Goal: Book appointment/travel/reservation

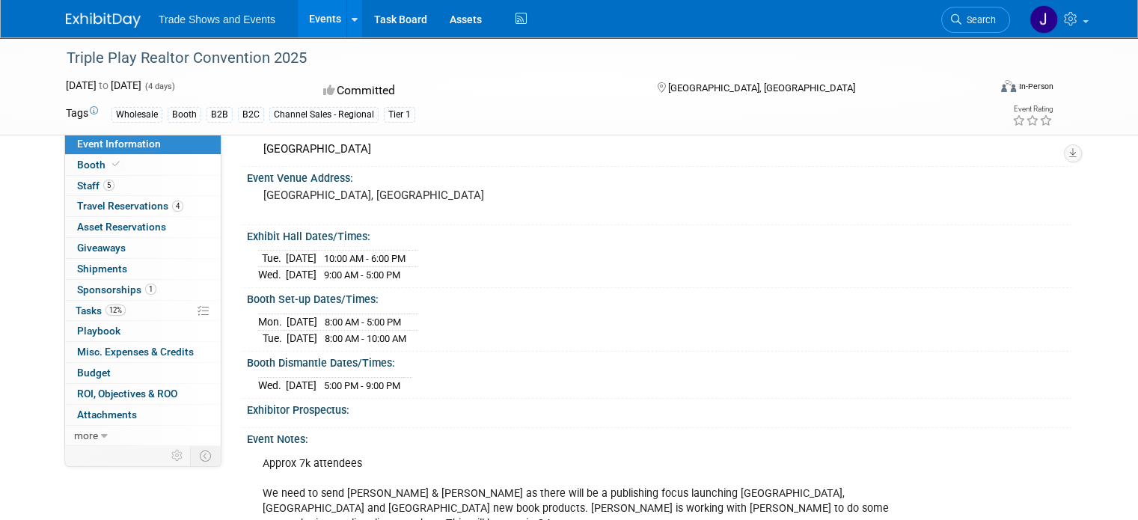
scroll to position [150, 0]
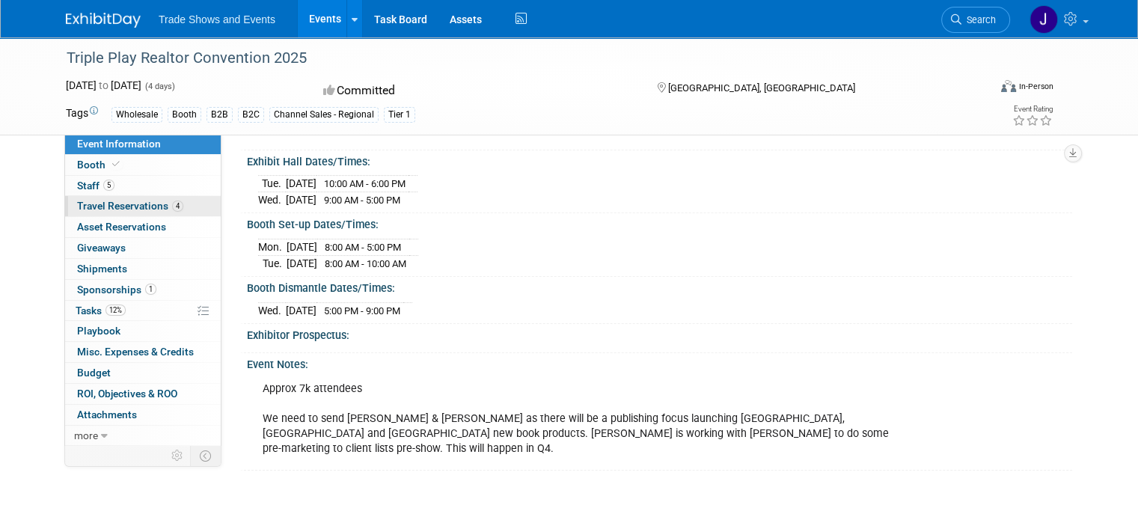
click at [135, 203] on span "Travel Reservations 4" at bounding box center [130, 206] width 106 height 12
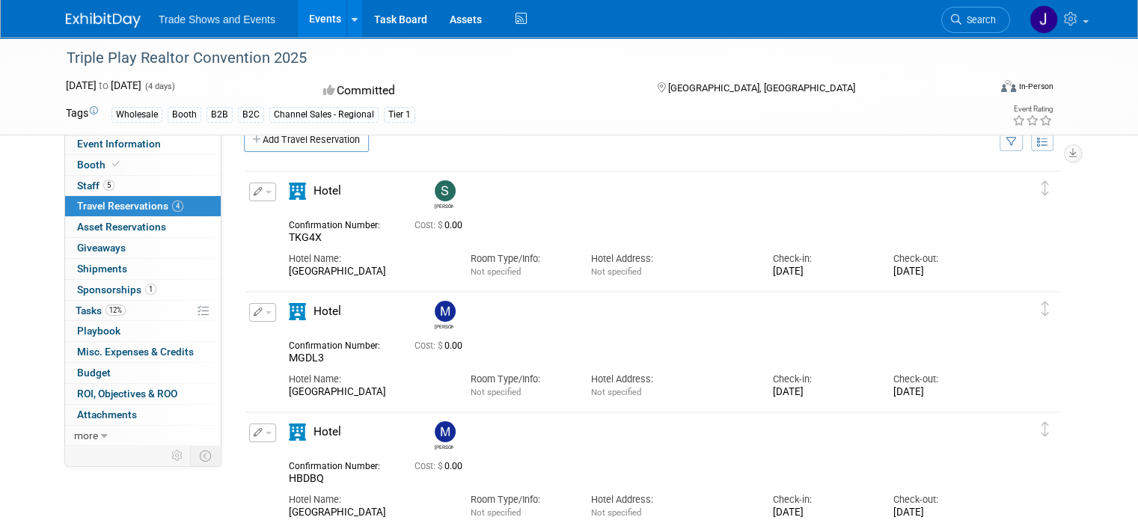
scroll to position [0, 0]
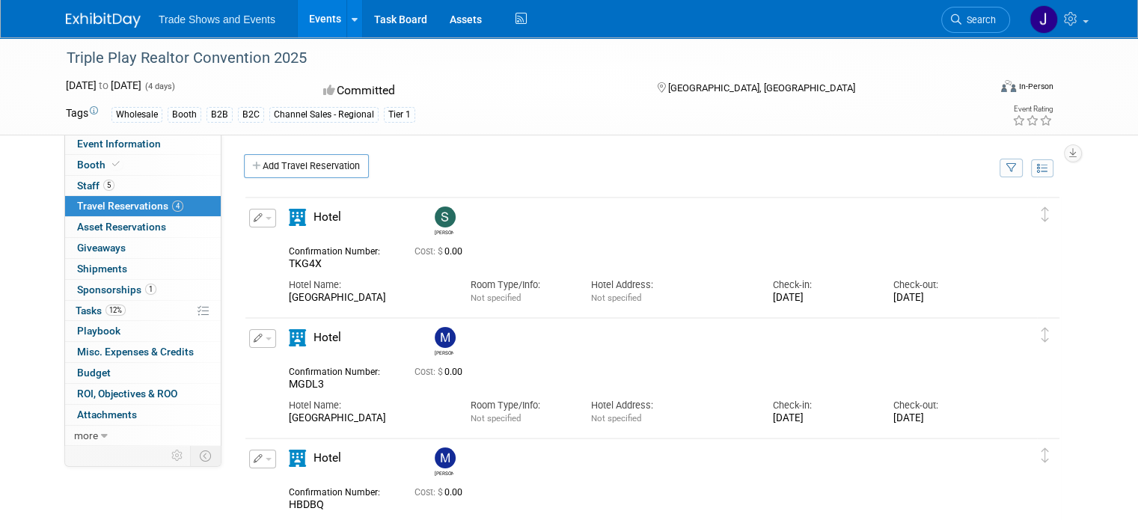
click at [435, 212] on img at bounding box center [445, 216] width 21 height 21
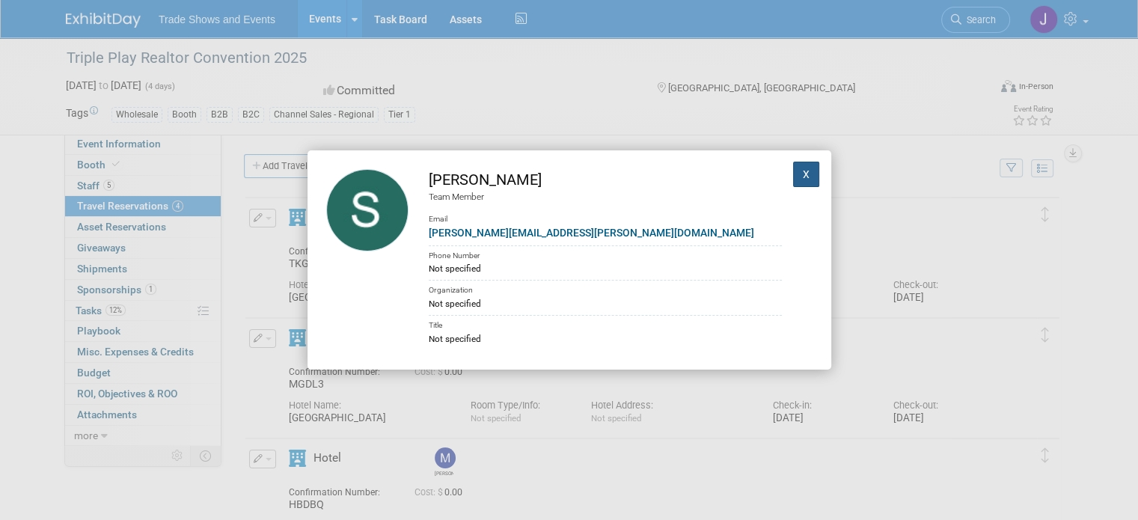
click at [793, 170] on button "X" at bounding box center [806, 174] width 27 height 25
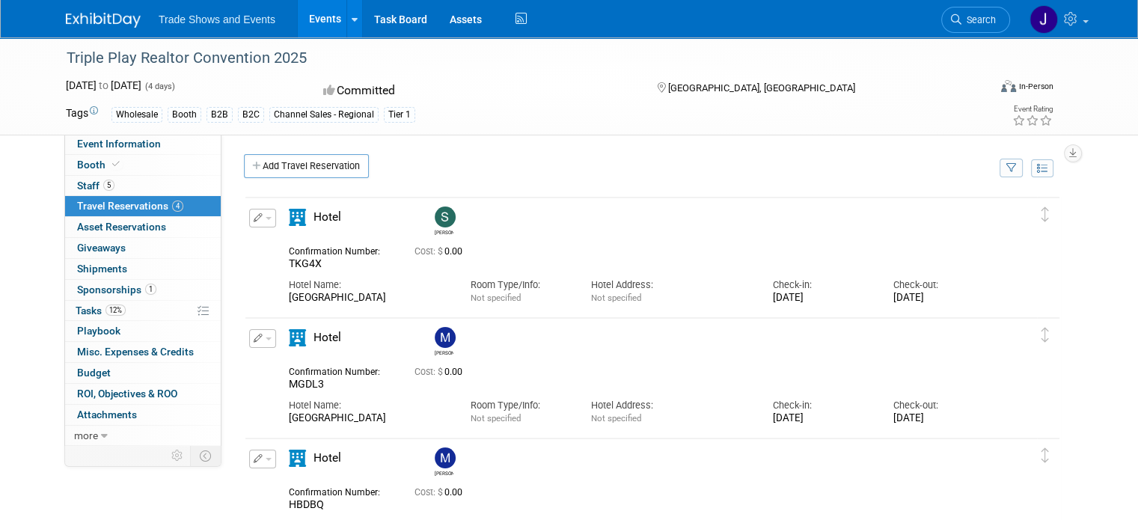
click at [353, 295] on div "[GEOGRAPHIC_DATA]" at bounding box center [368, 298] width 159 height 13
click at [320, 292] on div "[GEOGRAPHIC_DATA]" at bounding box center [368, 298] width 159 height 13
click at [313, 210] on span "Hotel" at bounding box center [327, 216] width 28 height 13
click at [251, 209] on button "button" at bounding box center [262, 218] width 27 height 19
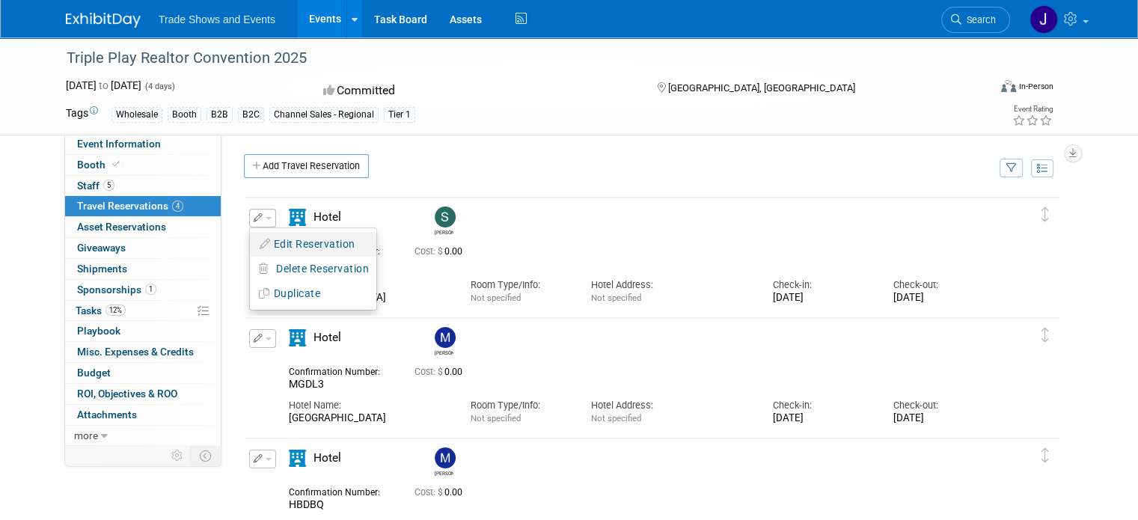
click at [269, 236] on button "Edit Reservation" at bounding box center [313, 244] width 126 height 22
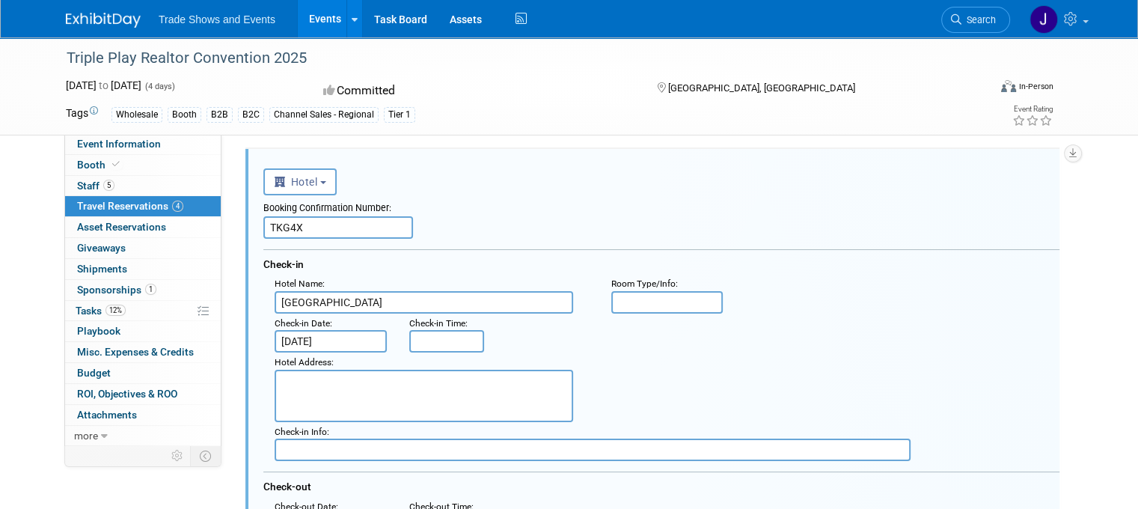
scroll to position [23, 0]
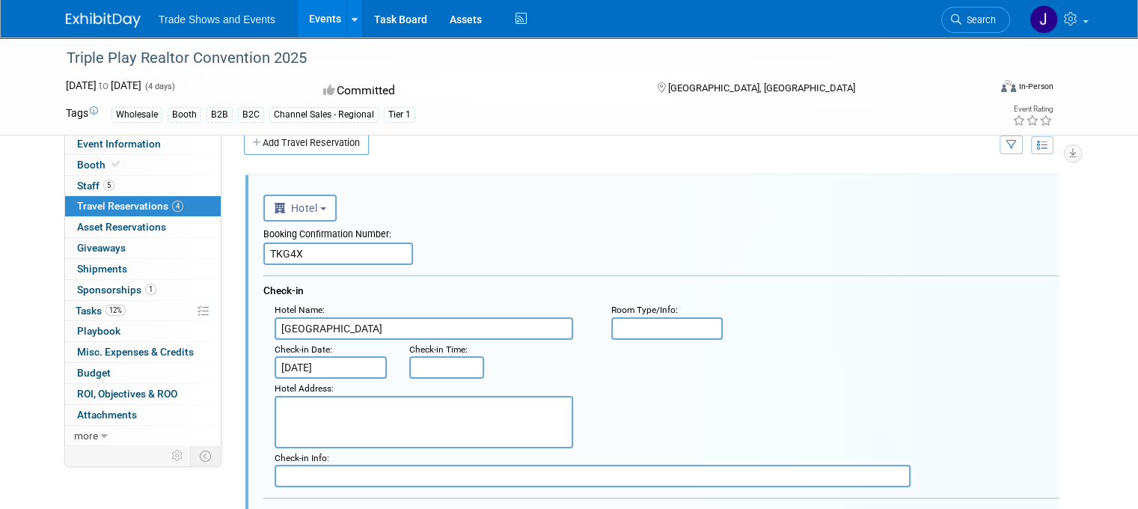
click at [370, 325] on input "[GEOGRAPHIC_DATA]" at bounding box center [424, 328] width 298 height 22
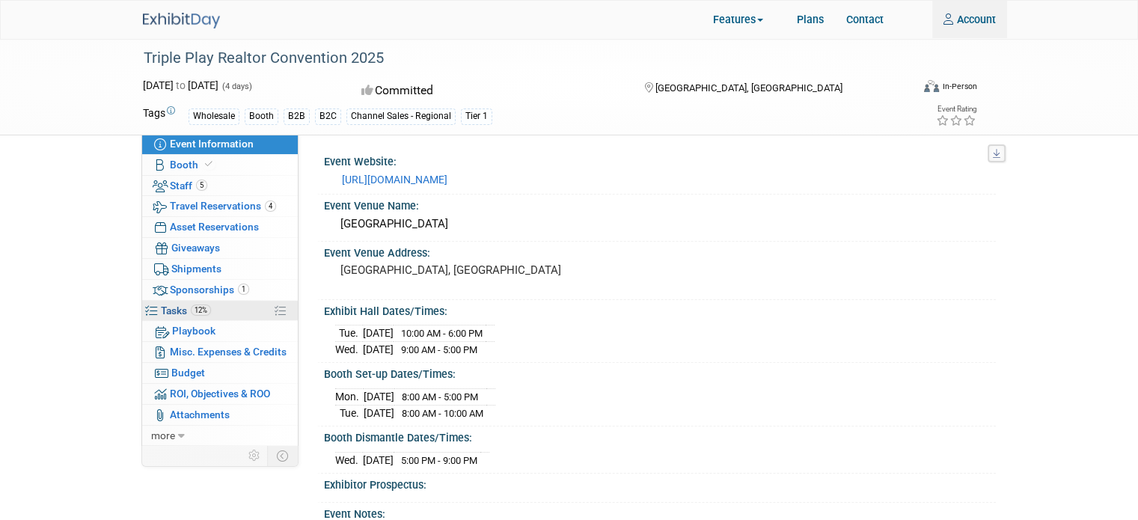
type input "Justyna.Kostek@theceshop.com"
click at [168, 313] on span "Tasks 12%" at bounding box center [186, 310] width 50 height 12
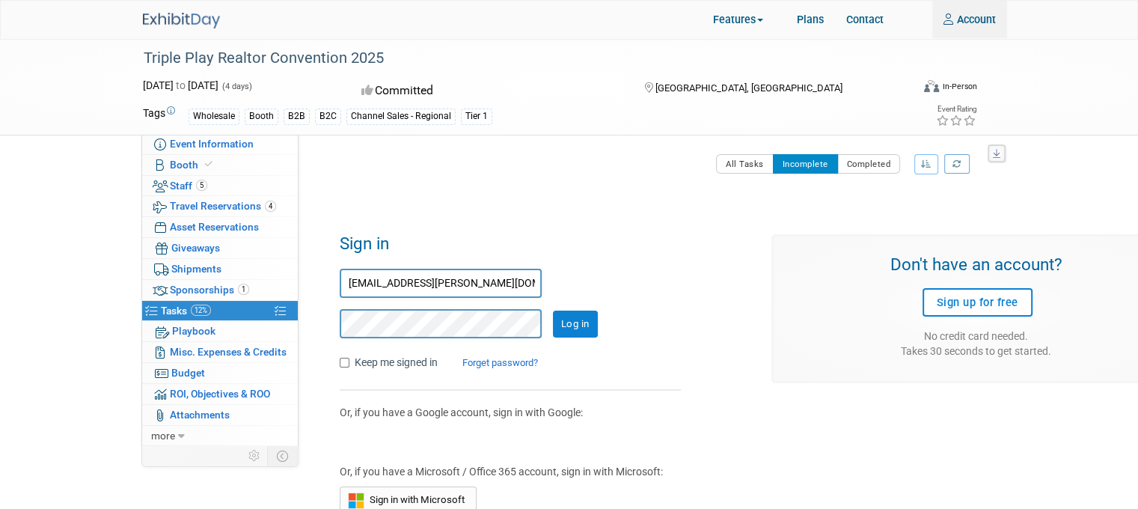
click at [574, 320] on input "Log in" at bounding box center [575, 323] width 45 height 27
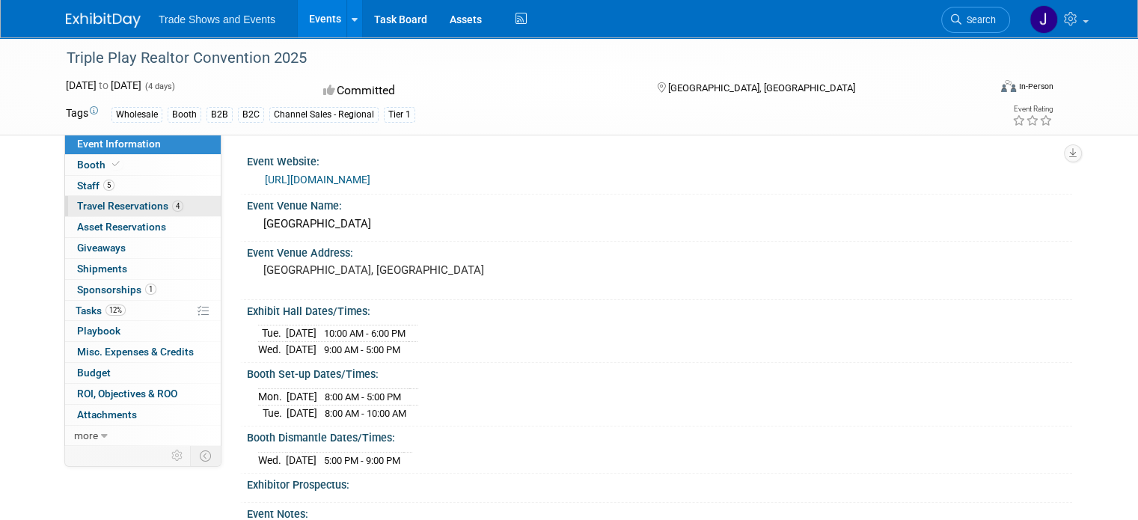
click at [100, 208] on span "Travel Reservations 4" at bounding box center [130, 206] width 106 height 12
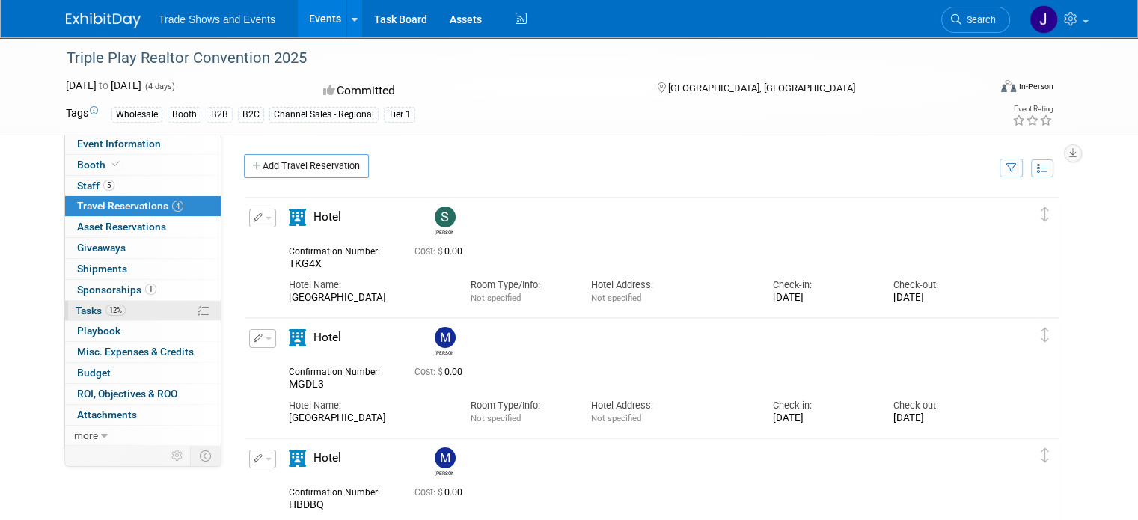
click at [105, 308] on span "12%" at bounding box center [115, 309] width 20 height 11
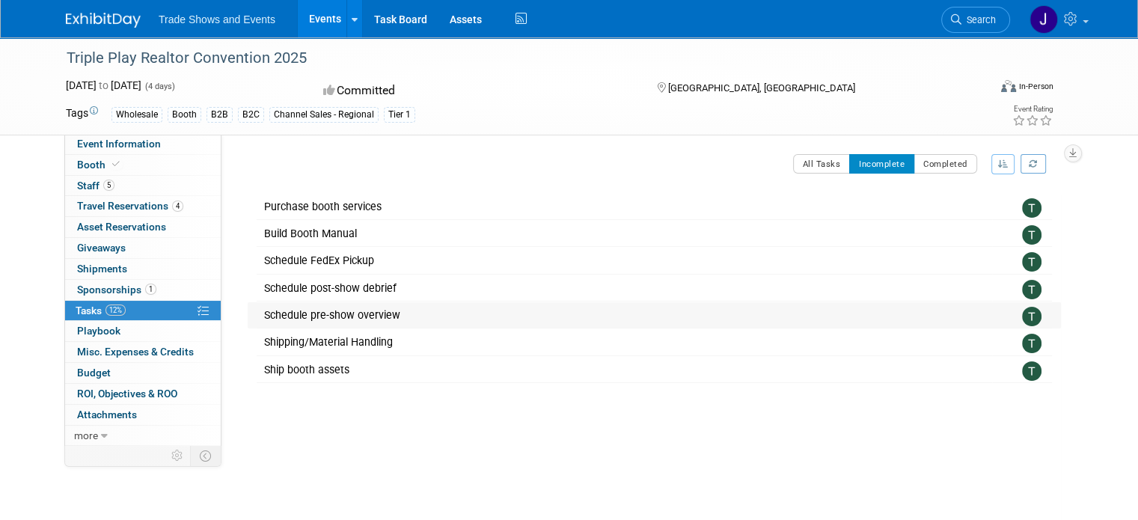
click at [298, 322] on div "Schedule pre-show overview" at bounding box center [624, 314] width 735 height 25
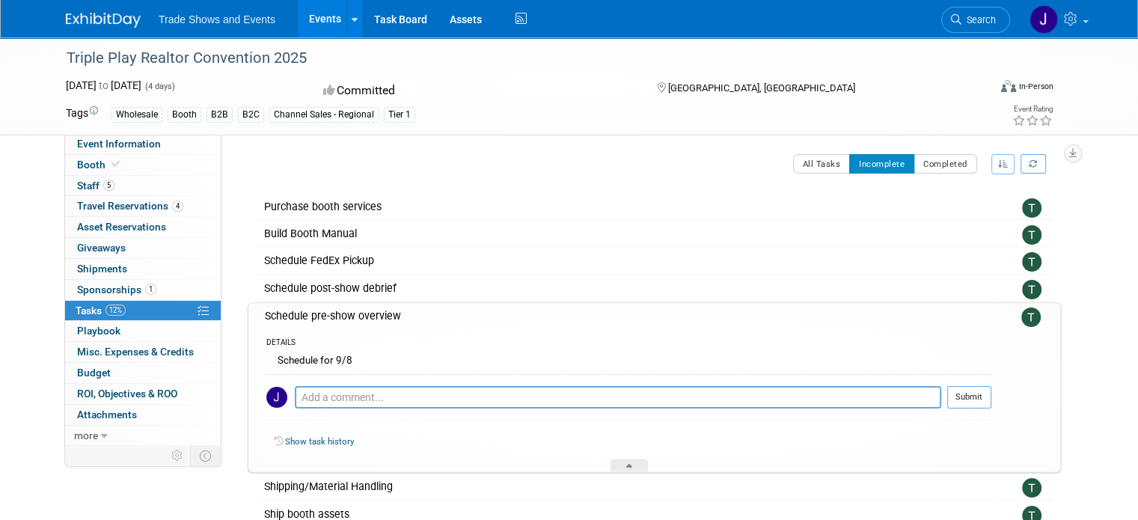
click at [298, 322] on div "Schedule pre-show overview" at bounding box center [624, 315] width 734 height 25
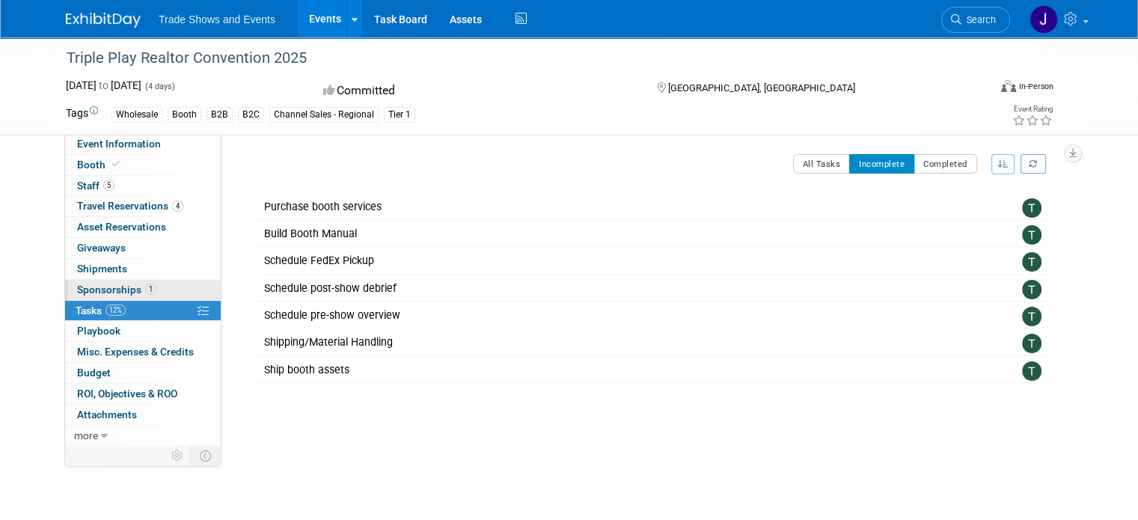
click at [78, 285] on span "Sponsorships 1" at bounding box center [116, 290] width 79 height 12
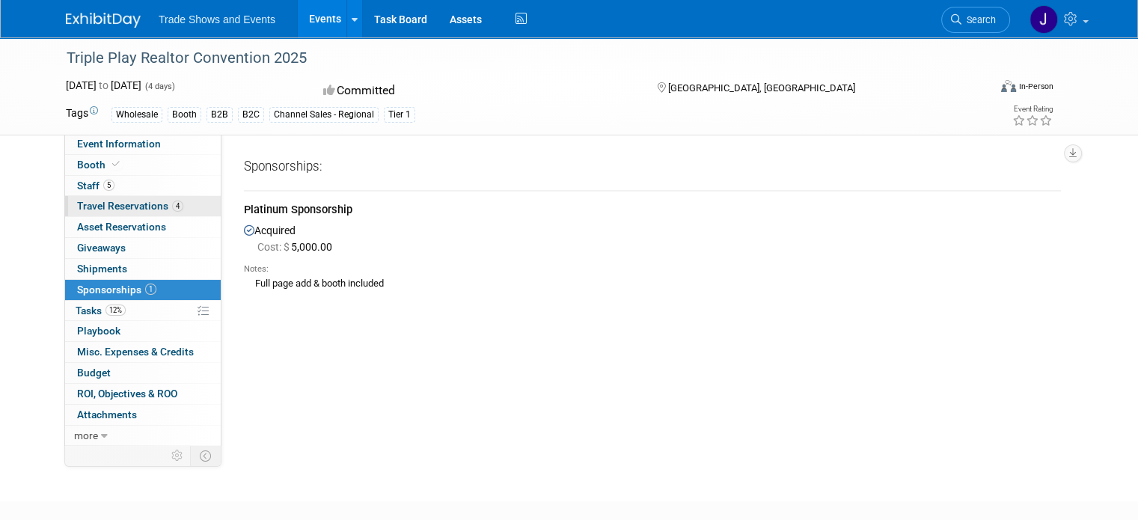
click at [108, 203] on span "Travel Reservations 4" at bounding box center [130, 206] width 106 height 12
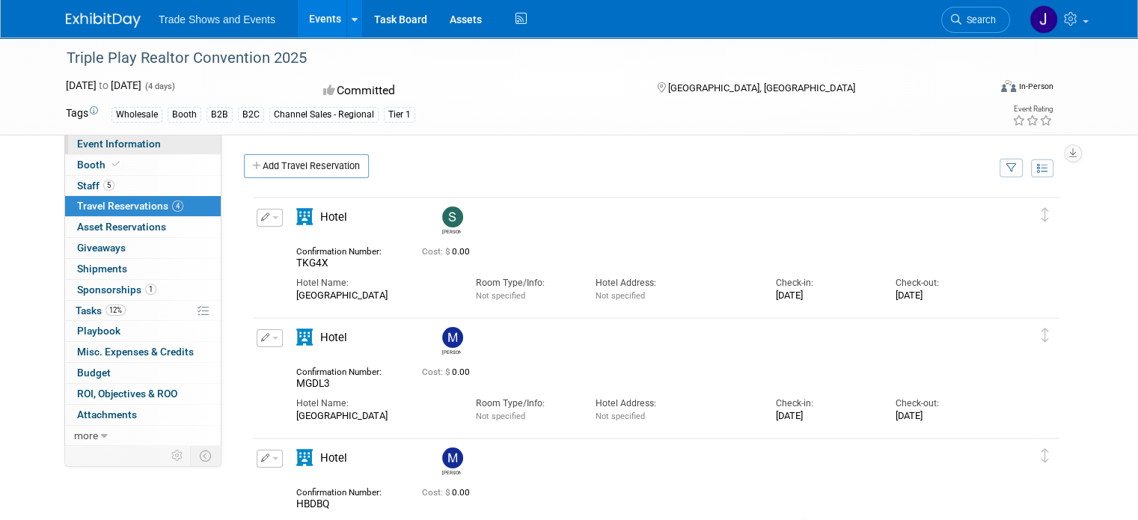
click at [107, 144] on span "Event Information" at bounding box center [119, 144] width 84 height 12
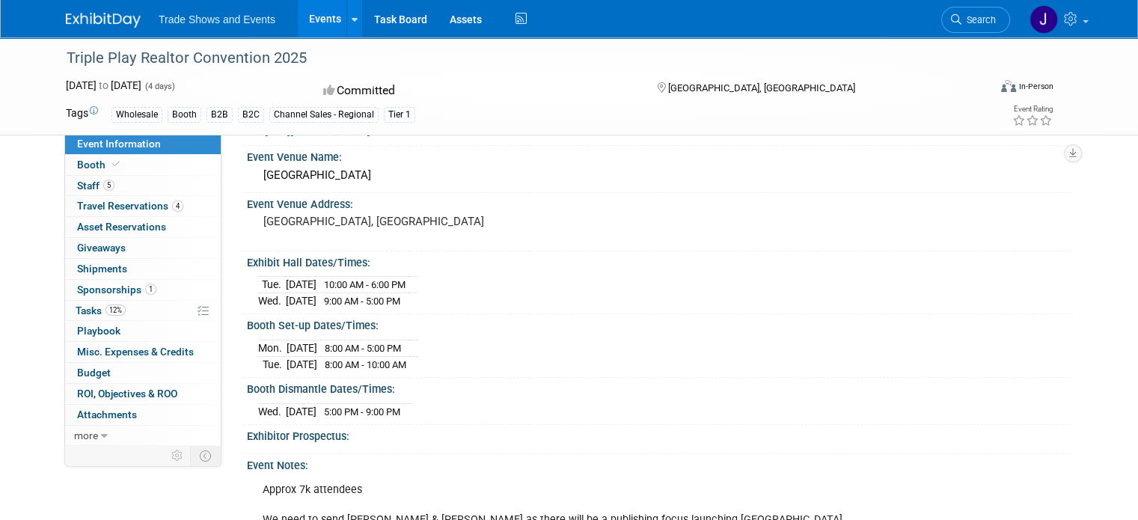
scroll to position [75, 0]
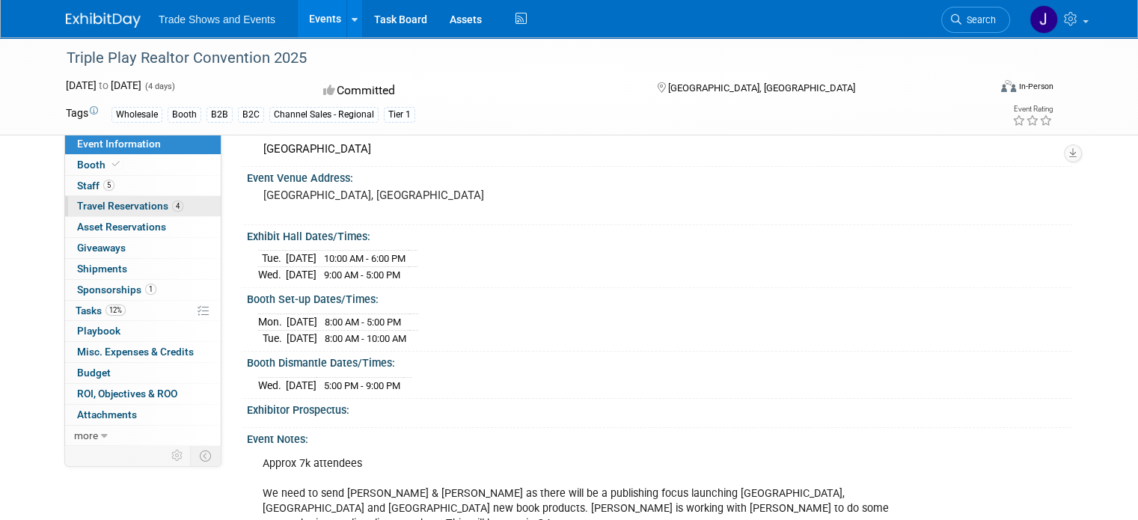
click at [117, 204] on span "Travel Reservations 4" at bounding box center [130, 206] width 106 height 12
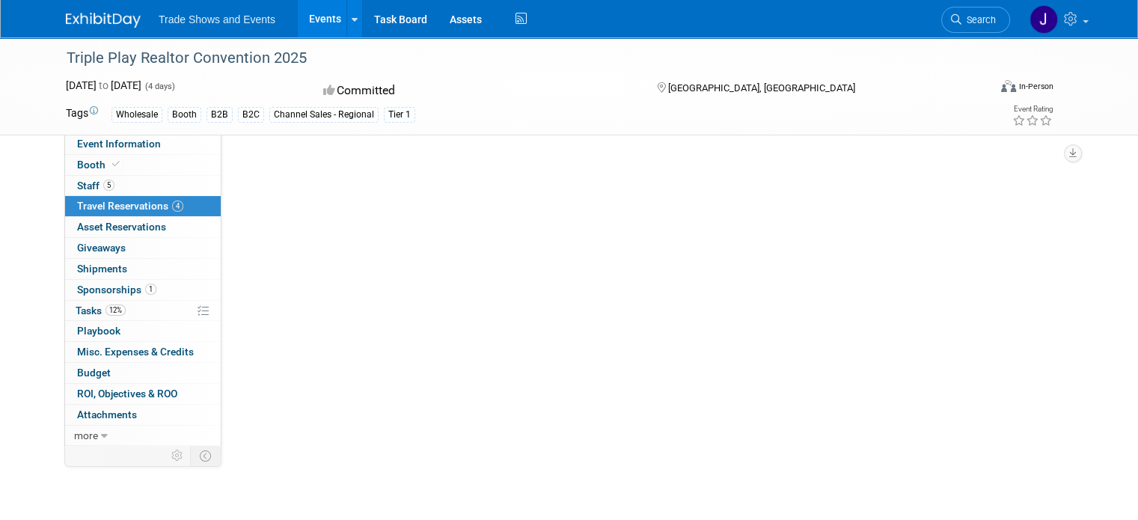
scroll to position [0, 0]
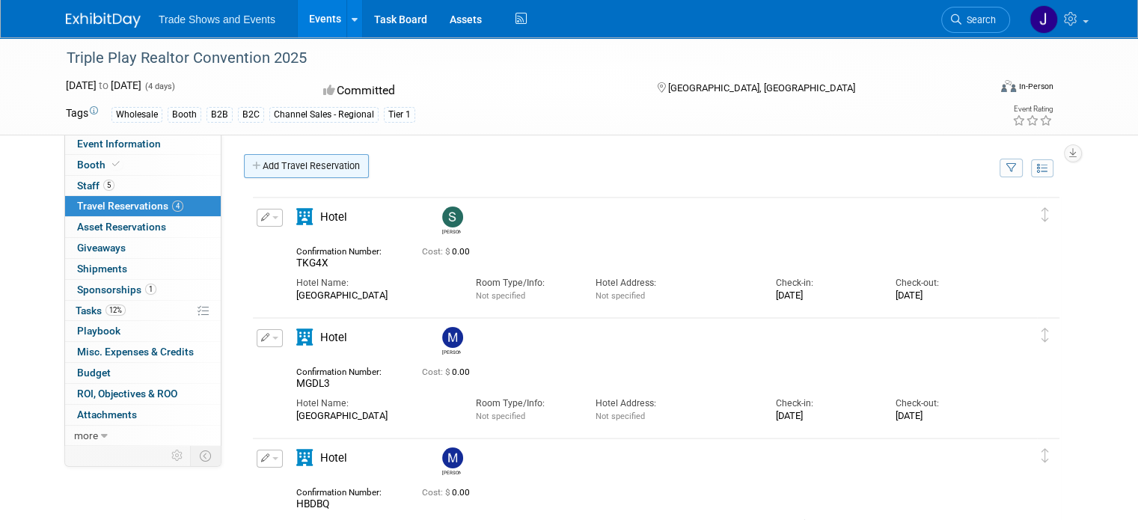
click at [320, 174] on link "Add Travel Reservation" at bounding box center [306, 166] width 125 height 24
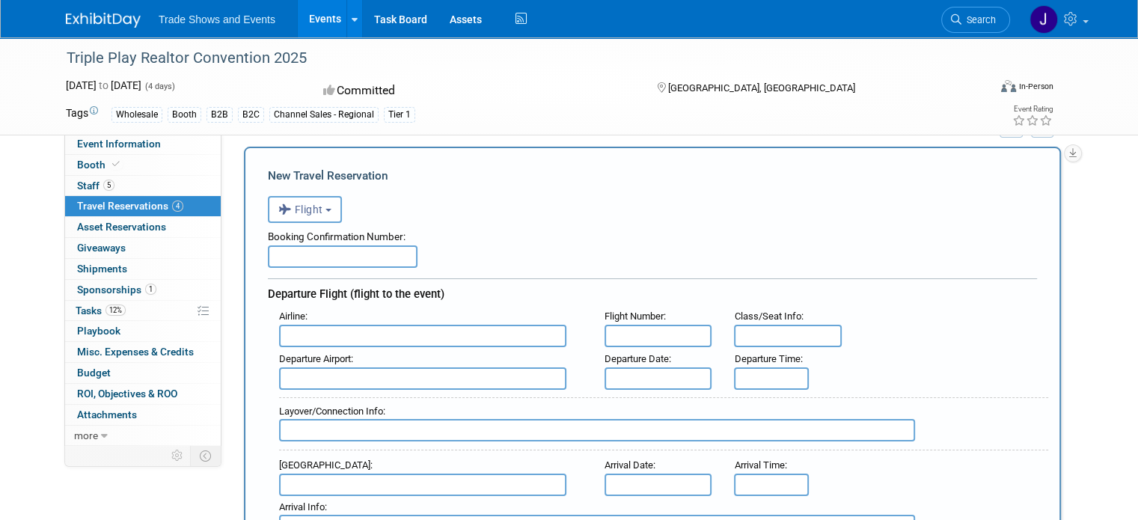
scroll to position [75, 0]
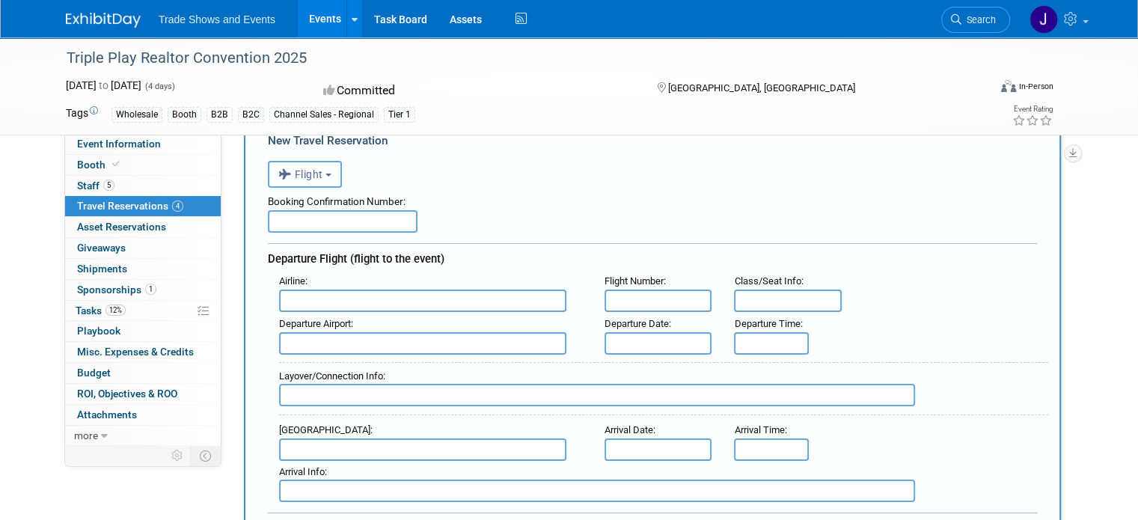
click at [325, 174] on b "button" at bounding box center [328, 175] width 6 height 3
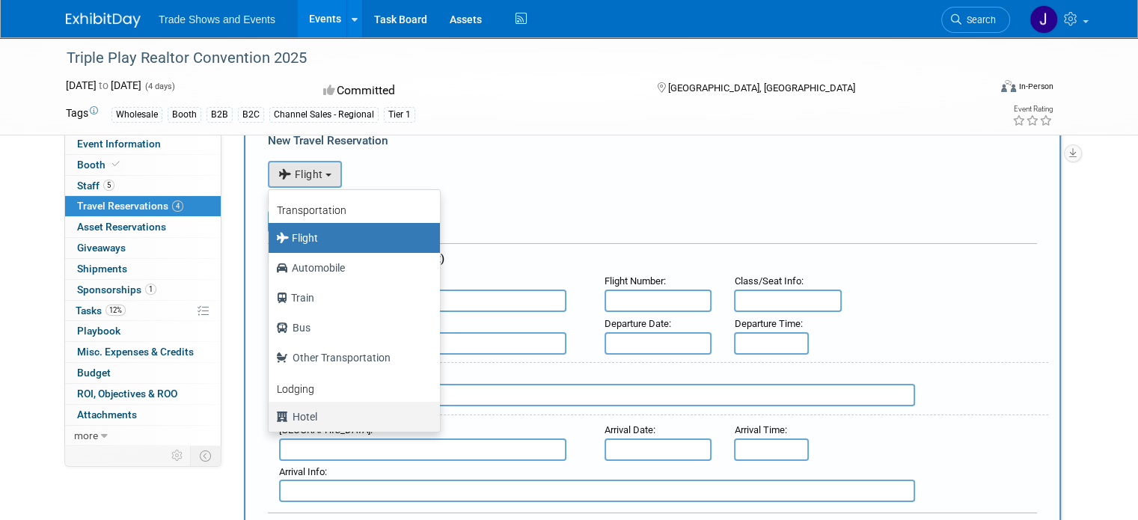
click at [294, 411] on label "Hotel" at bounding box center [350, 417] width 149 height 24
click at [271, 411] on input "Hotel" at bounding box center [266, 415] width 10 height 10
select select "6"
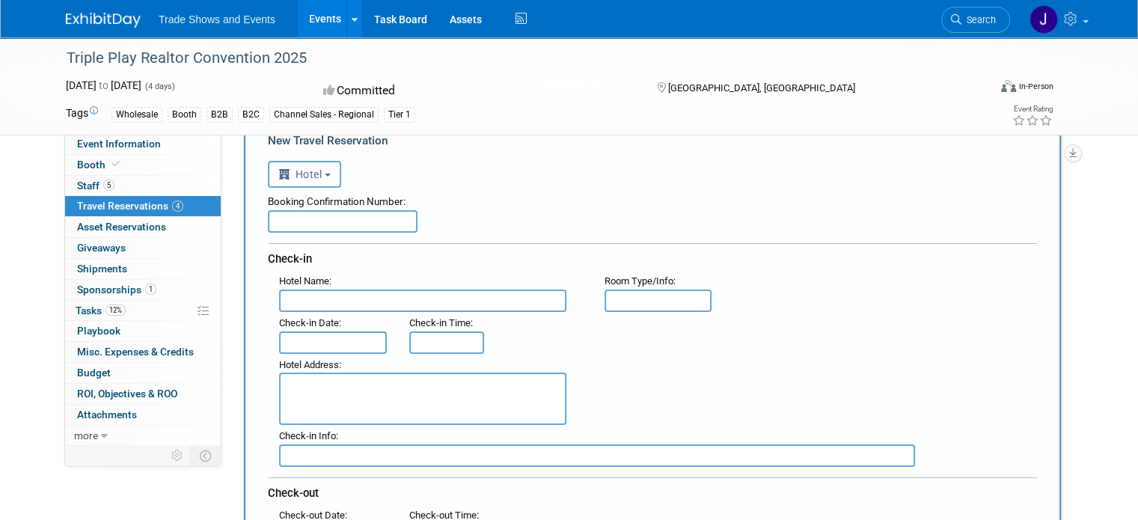
click at [311, 295] on input "text" at bounding box center [422, 300] width 287 height 22
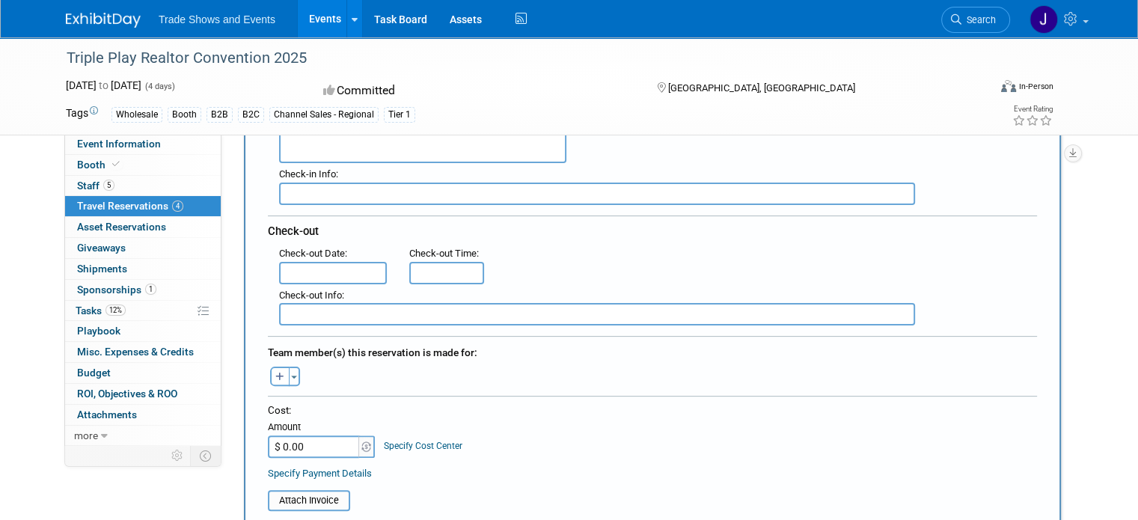
scroll to position [139, 0]
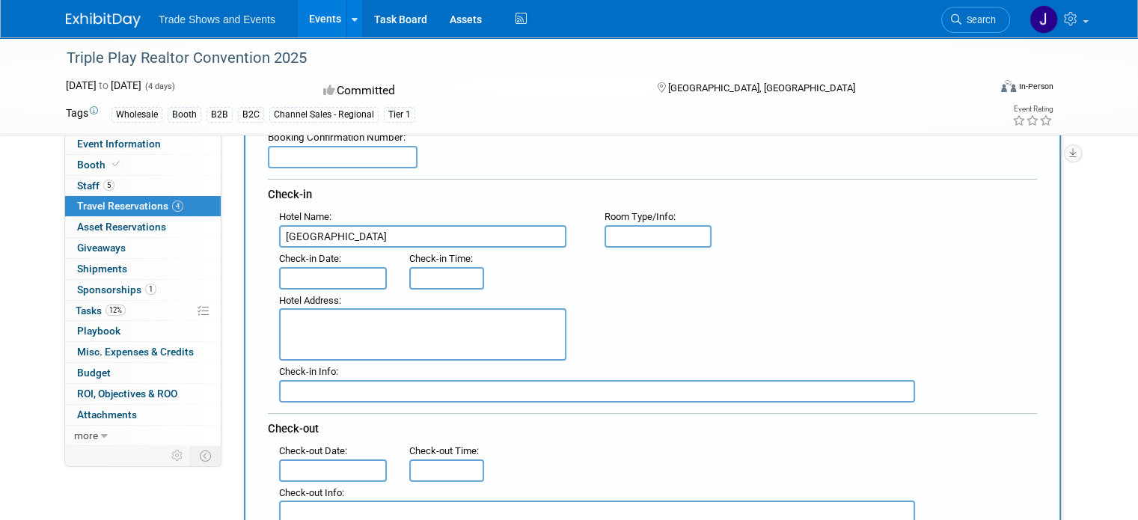
type input "[GEOGRAPHIC_DATA]"
click at [343, 267] on input "text" at bounding box center [333, 278] width 108 height 22
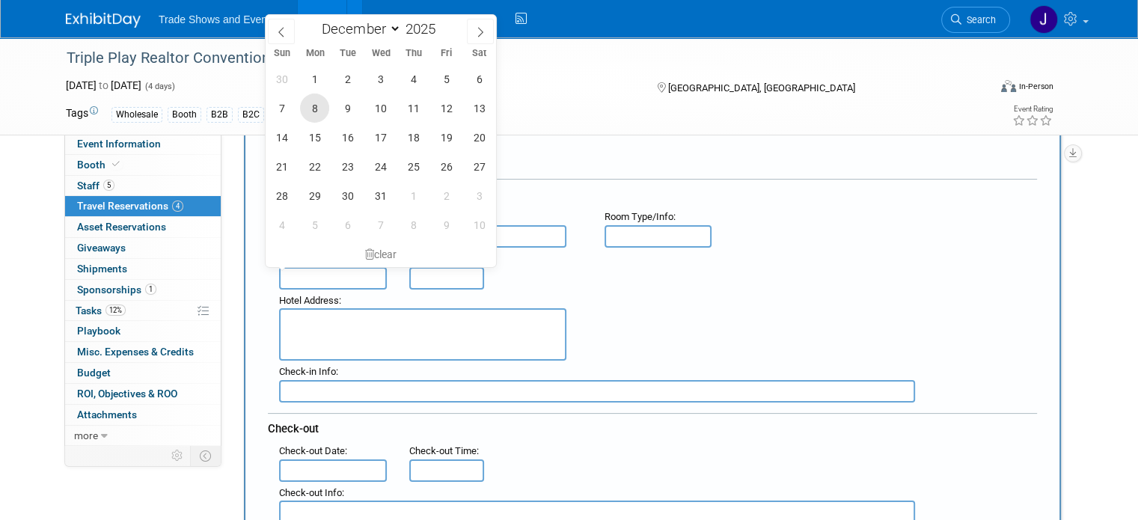
click at [313, 106] on span "8" at bounding box center [314, 108] width 29 height 29
type input "[DATE]"
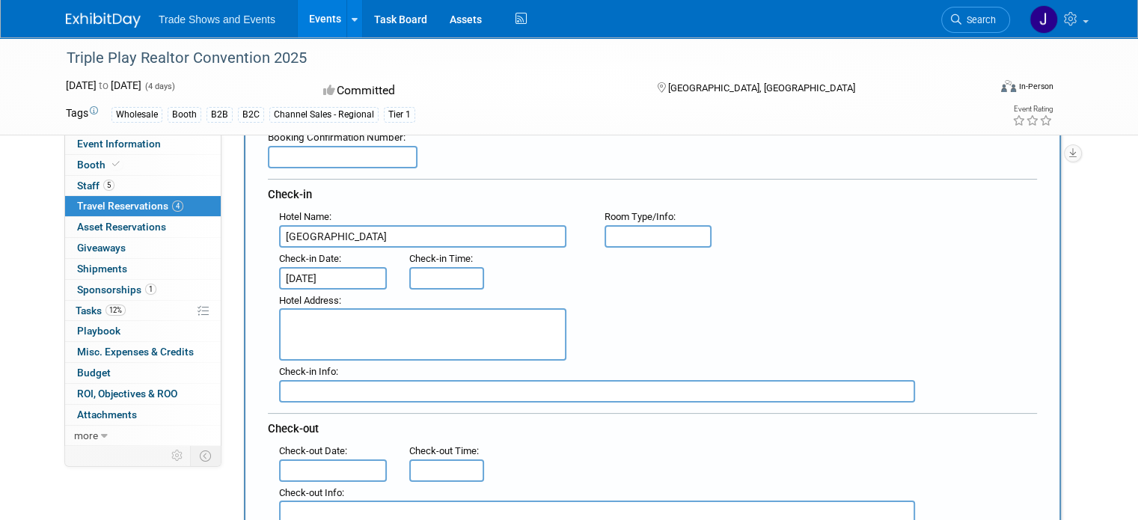
type input "3:00 PM"
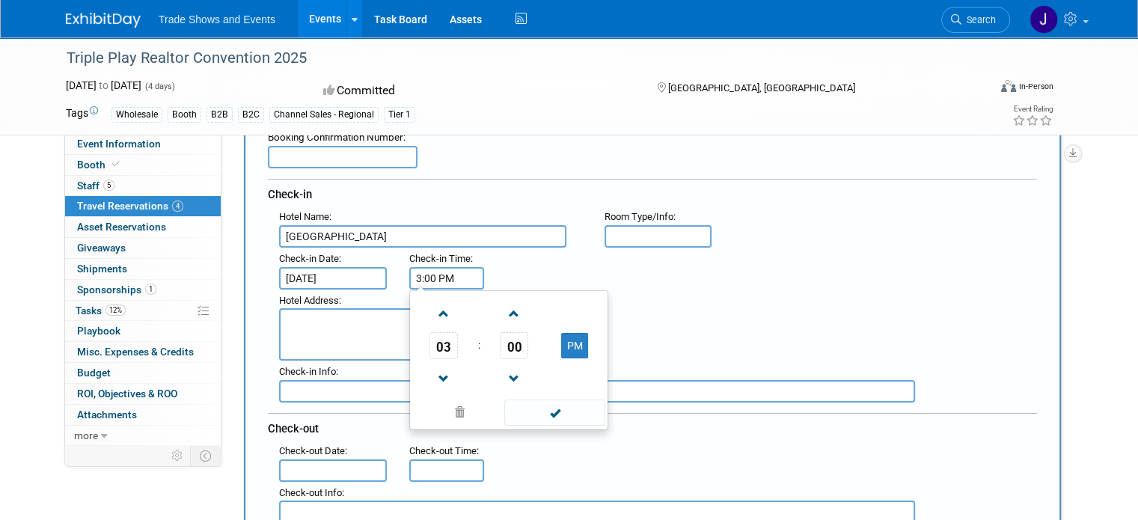
click at [441, 269] on input "3:00 PM" at bounding box center [446, 278] width 75 height 22
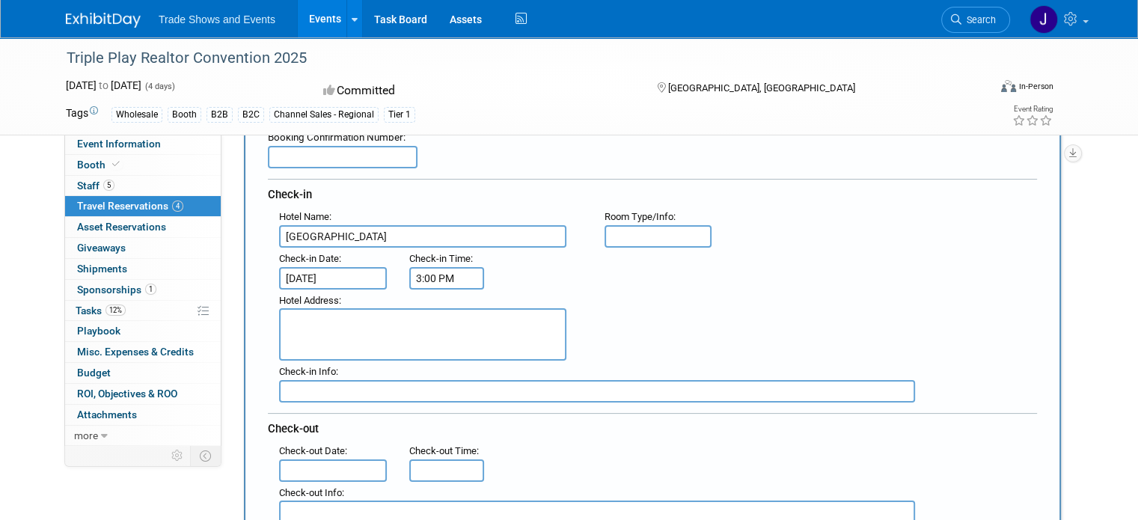
click at [557, 256] on div ": Check-in Date : [DATE] Check-in Time : 3:00 PM" at bounding box center [658, 269] width 780 height 42
click at [450, 274] on input "3:00 PM" at bounding box center [446, 278] width 75 height 22
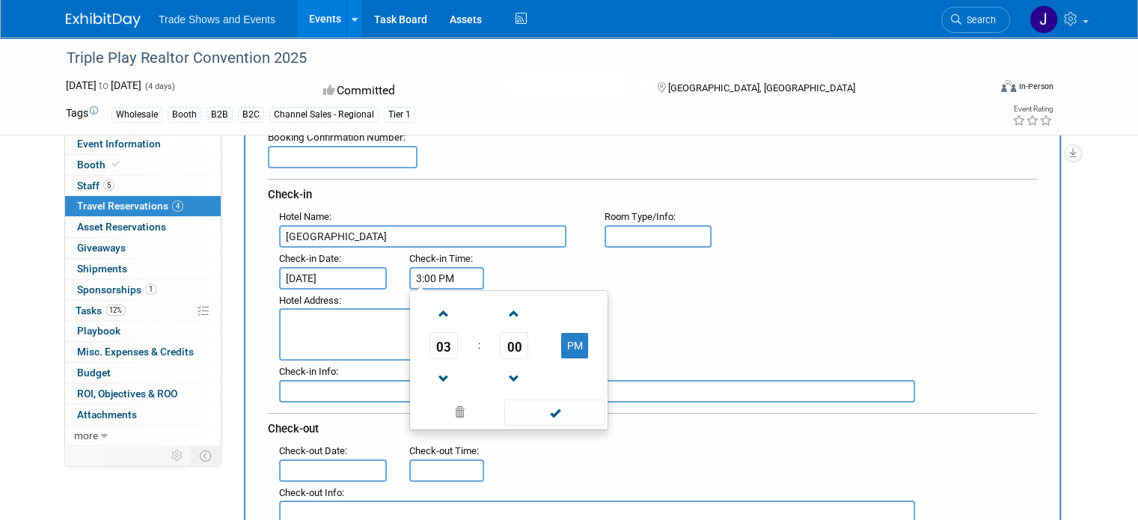
click at [450, 274] on input "3:00 PM" at bounding box center [446, 278] width 75 height 22
click at [537, 253] on div ": Check-in Date : [DATE] Check-in Time : 03 : 00 PM 12 01 02 03 04 05 06 07 08 …" at bounding box center [658, 269] width 780 height 42
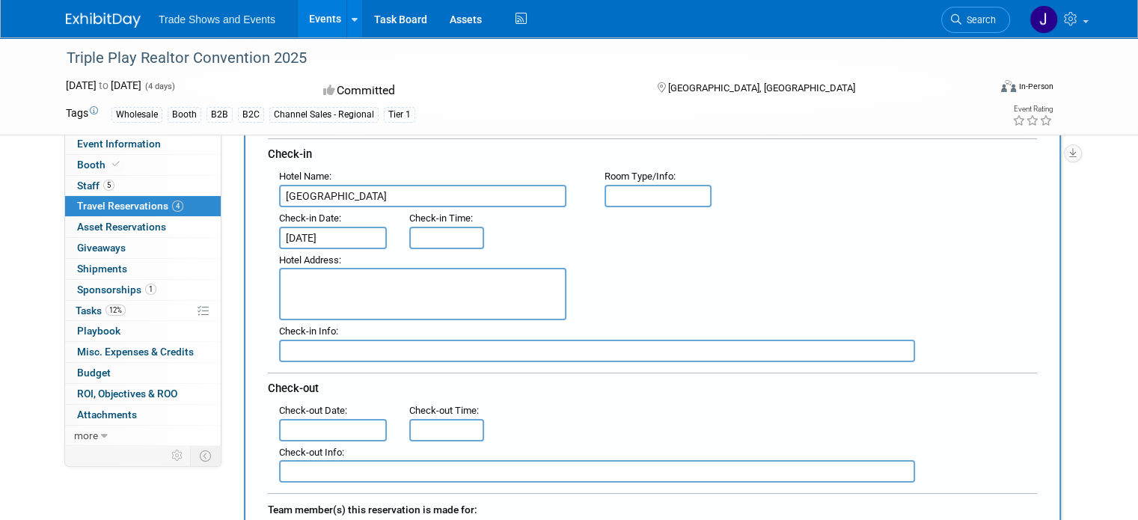
scroll to position [214, 0]
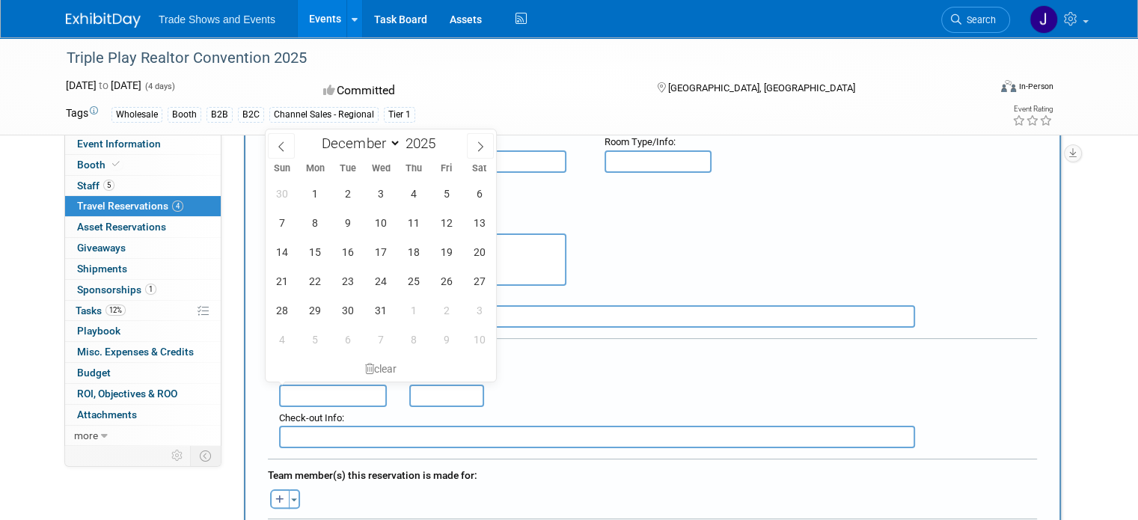
click at [313, 385] on input "text" at bounding box center [333, 395] width 108 height 22
click at [410, 222] on span "11" at bounding box center [413, 222] width 29 height 29
type input "[DATE]"
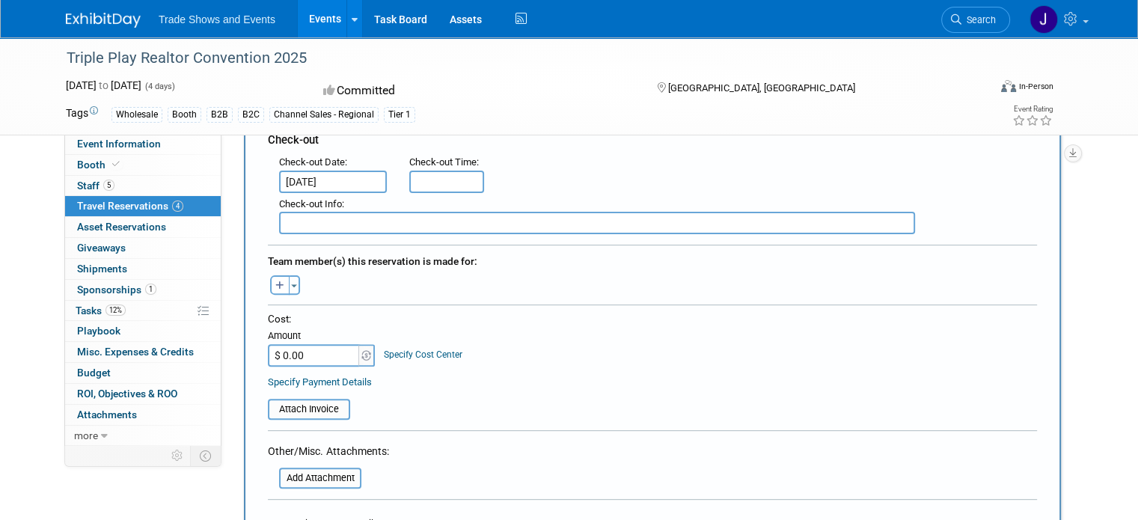
scroll to position [438, 0]
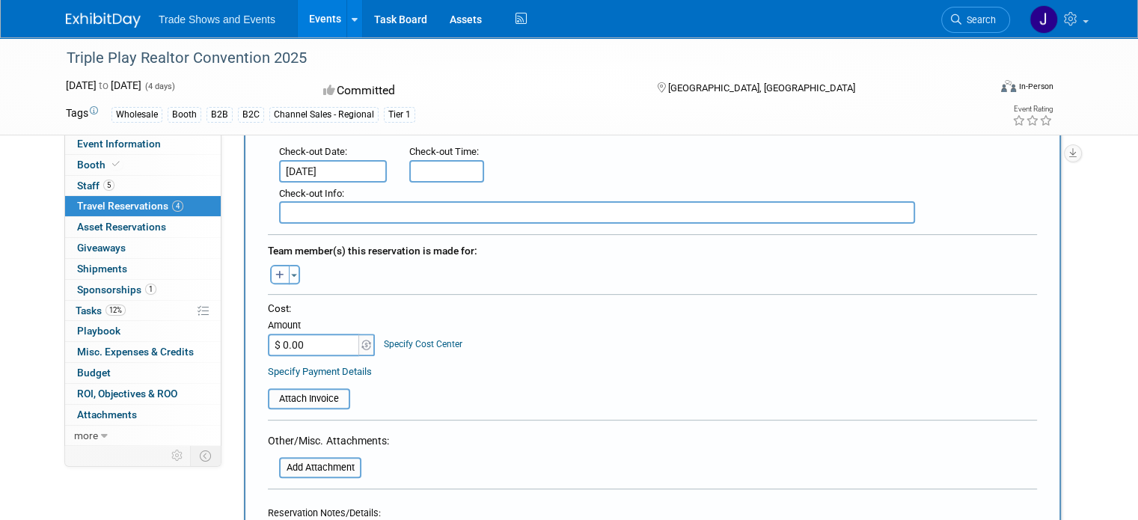
click at [275, 271] on icon "button" at bounding box center [279, 276] width 9 height 10
select select
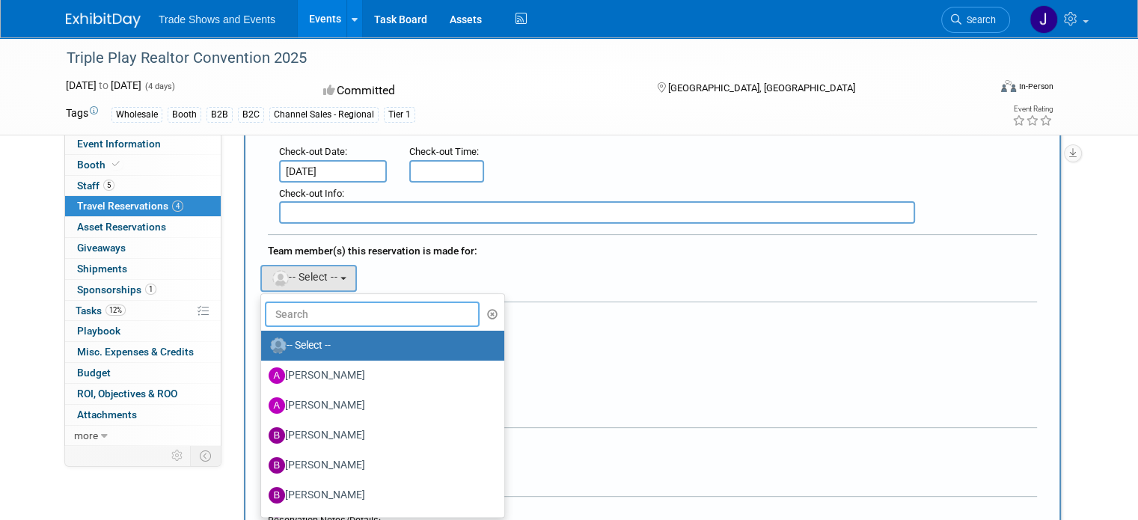
click at [296, 301] on input "text" at bounding box center [372, 313] width 215 height 25
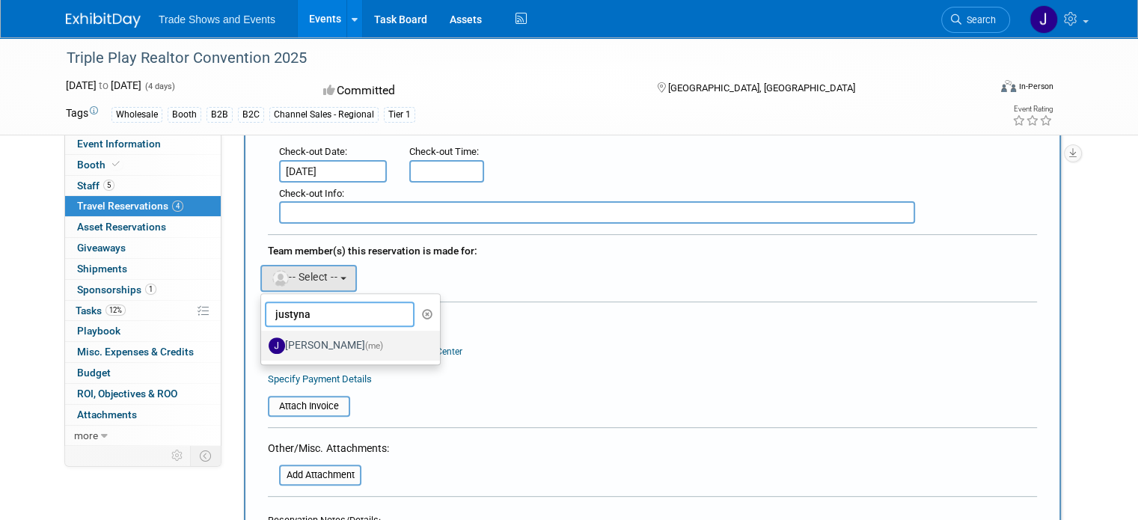
type input "justyna"
click at [310, 331] on link "[PERSON_NAME] (me)" at bounding box center [350, 346] width 179 height 30
click at [316, 337] on label "[PERSON_NAME] (me)" at bounding box center [347, 346] width 156 height 24
click at [263, 339] on input "[PERSON_NAME] (me)" at bounding box center [259, 344] width 10 height 10
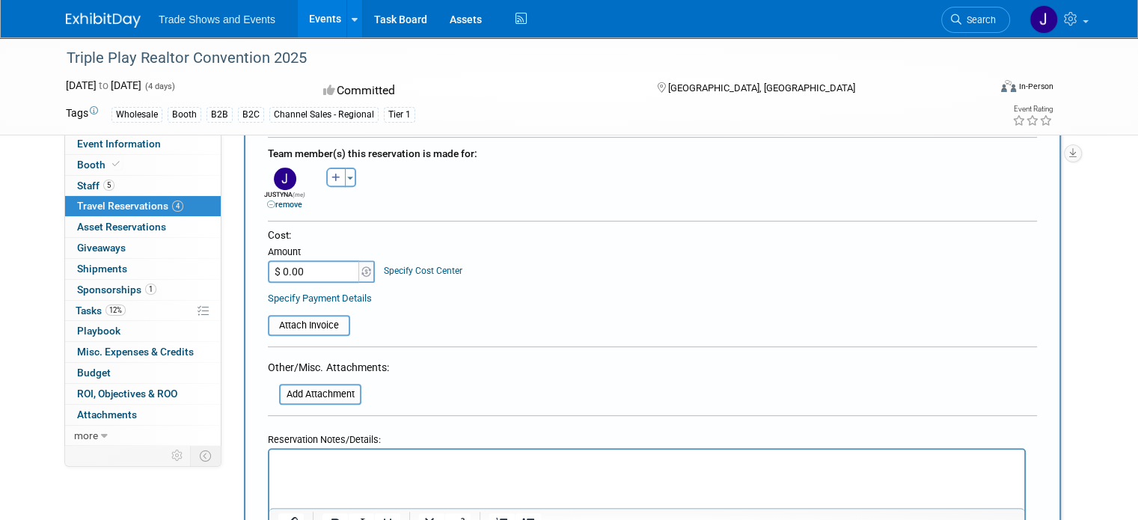
scroll to position [738, 0]
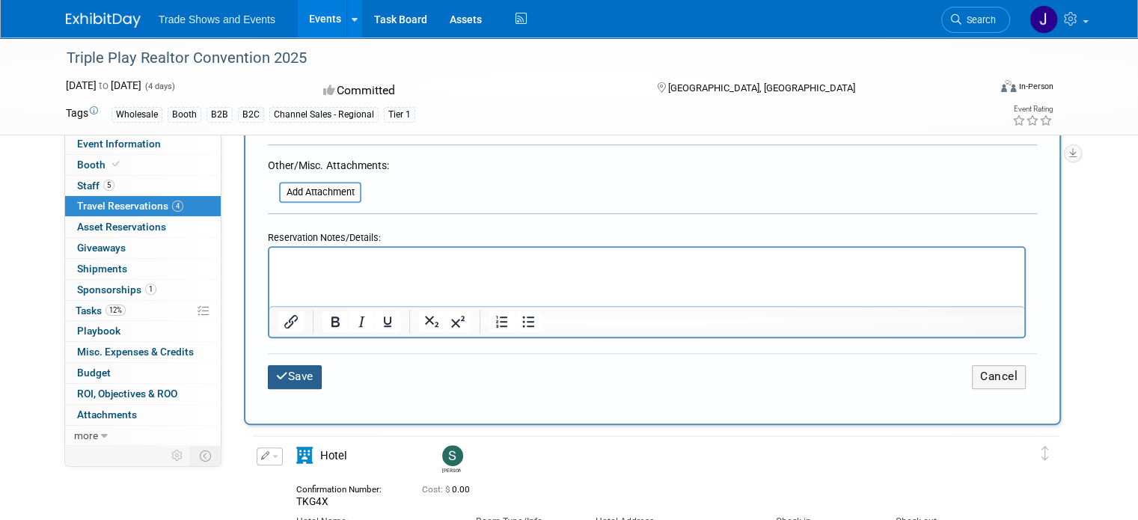
click at [276, 370] on icon "submit" at bounding box center [282, 375] width 12 height 11
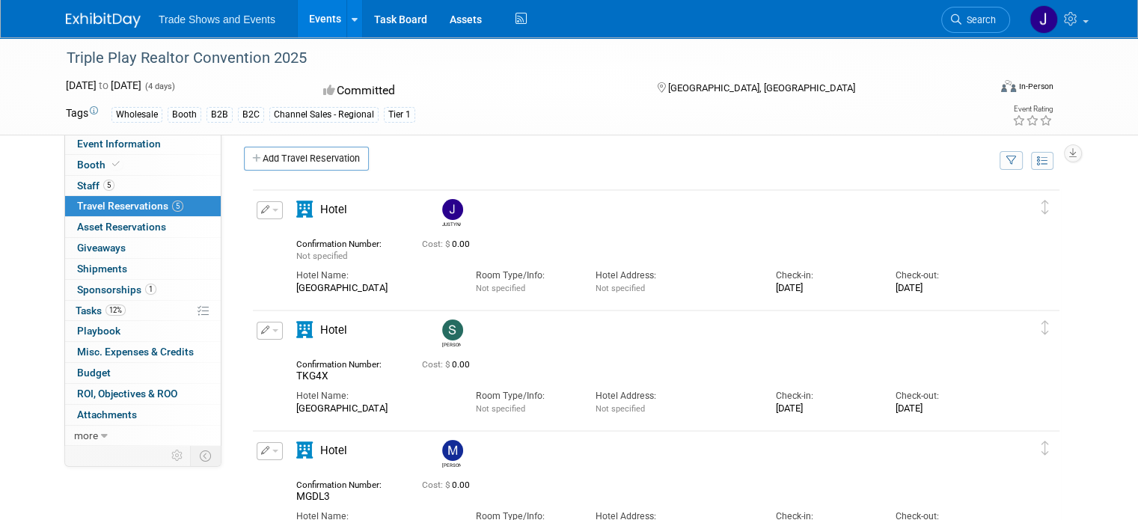
scroll to position [0, 0]
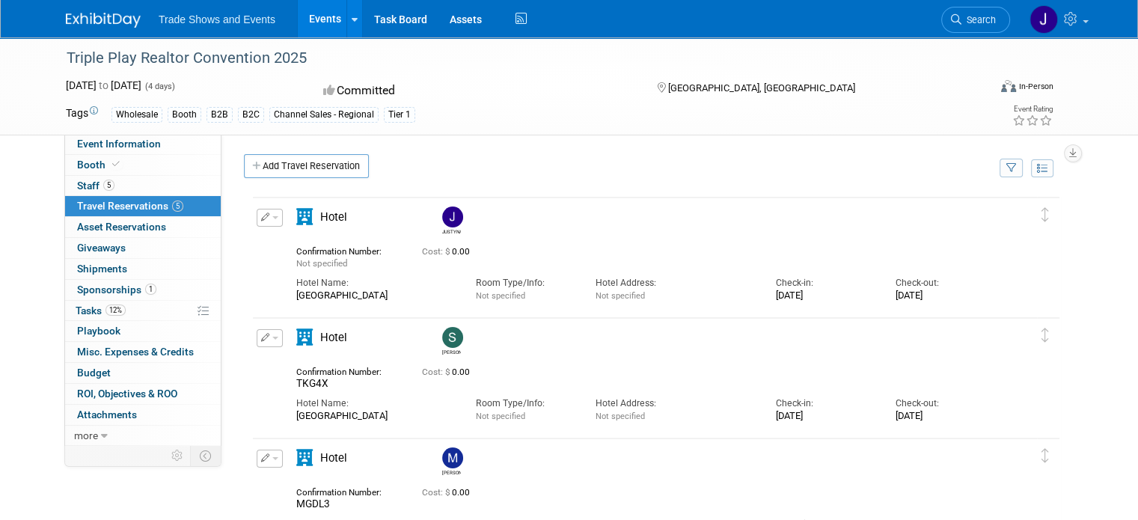
click at [261, 217] on icon "button" at bounding box center [265, 216] width 9 height 8
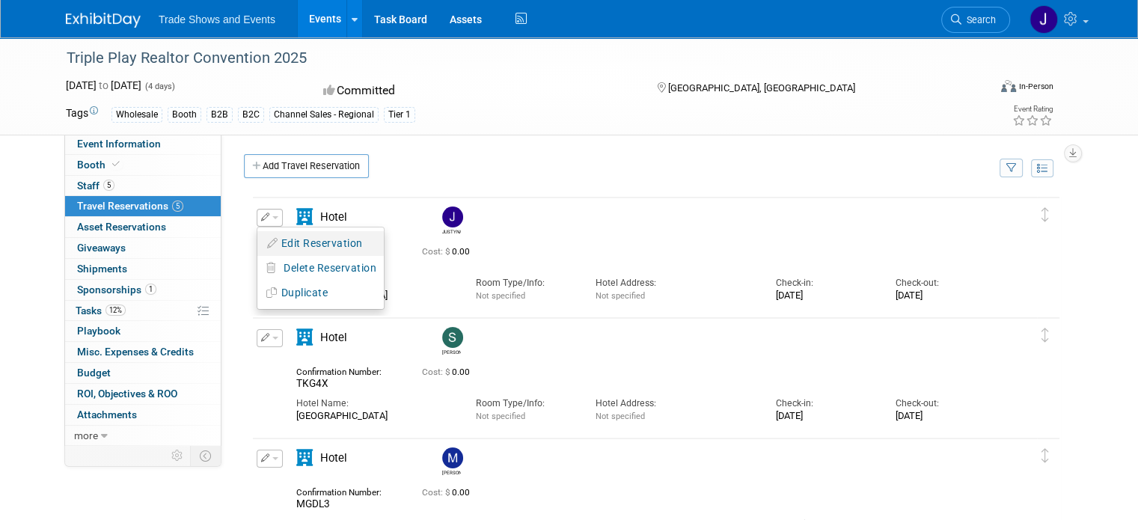
click at [290, 241] on button "Edit Reservation" at bounding box center [320, 244] width 126 height 22
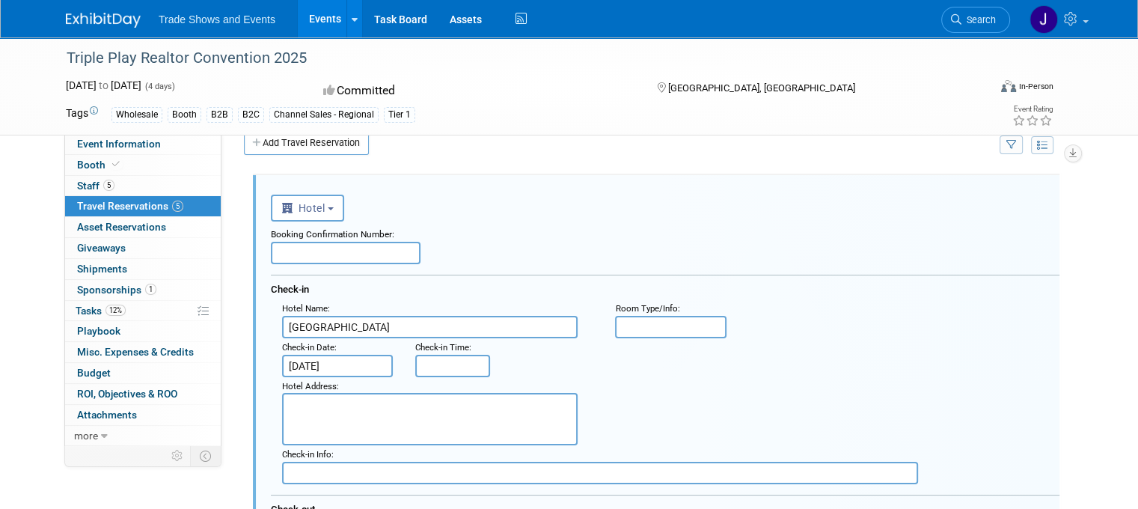
click at [316, 250] on input "text" at bounding box center [346, 253] width 150 height 22
paste input "3H2CR"
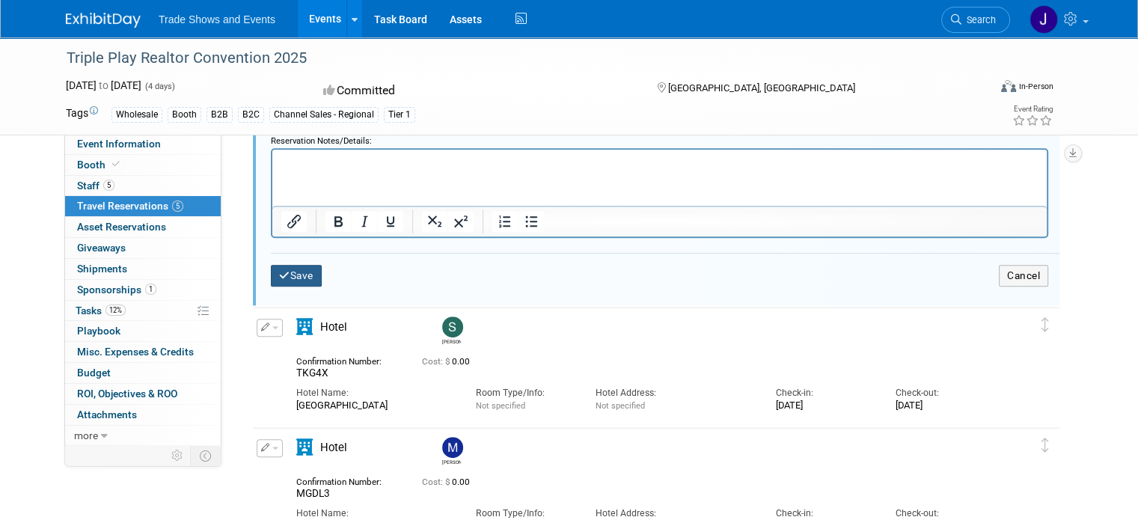
type input "3H2CR"
click at [295, 275] on button "Save" at bounding box center [296, 276] width 51 height 22
